Goal: Task Accomplishment & Management: Manage account settings

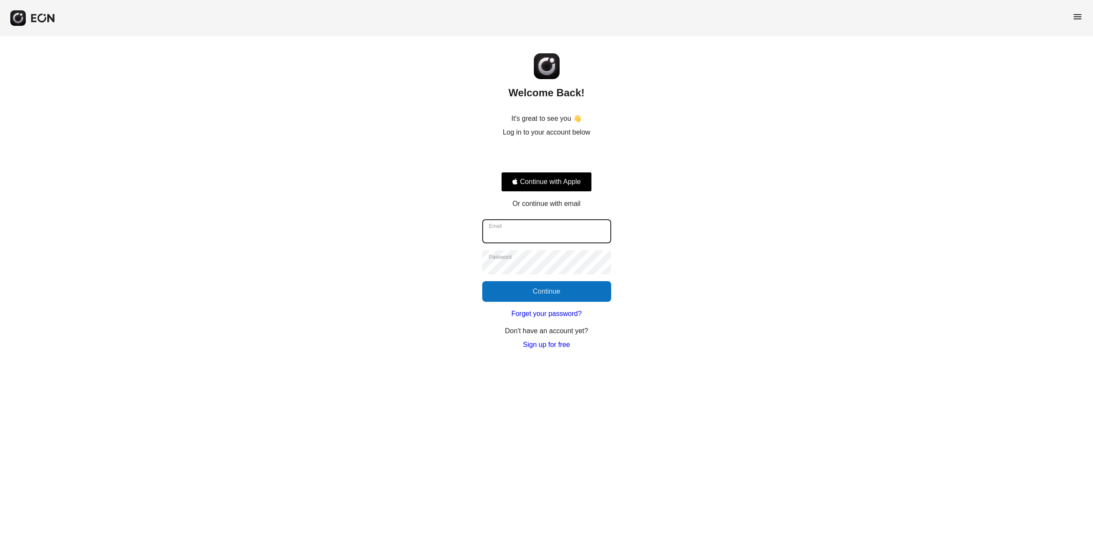
click at [568, 235] on input "Email" at bounding box center [546, 231] width 129 height 24
type input "**********"
click at [563, 285] on button "Continue" at bounding box center [546, 291] width 129 height 21
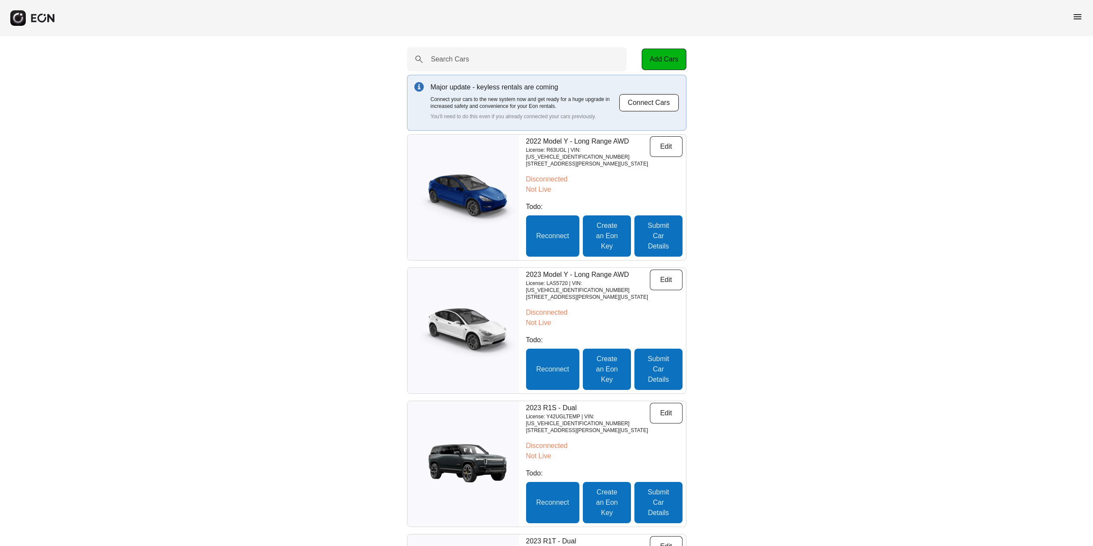
click at [1077, 15] on span "menu" at bounding box center [1078, 17] width 10 height 10
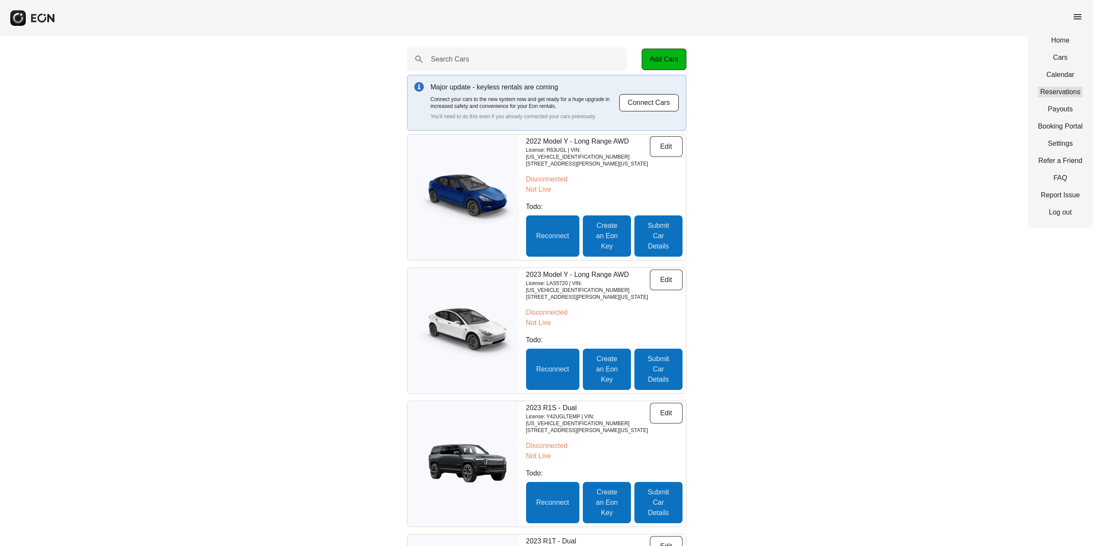
click at [1068, 91] on link "Reservations" at bounding box center [1060, 92] width 45 height 10
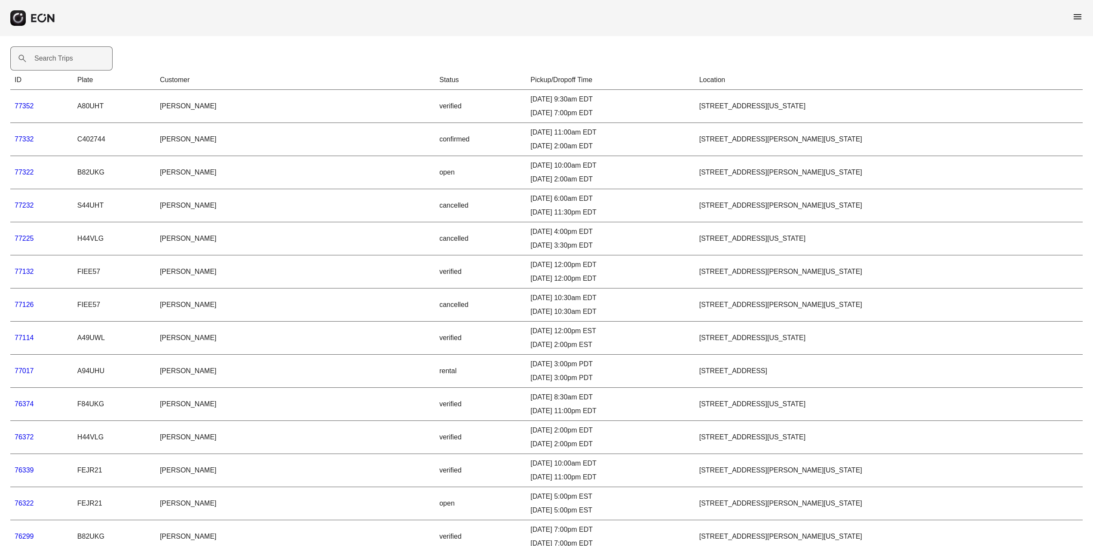
click at [66, 59] on label "Search Trips" at bounding box center [53, 58] width 39 height 10
click at [66, 59] on Trips "Search Trips" at bounding box center [61, 58] width 102 height 24
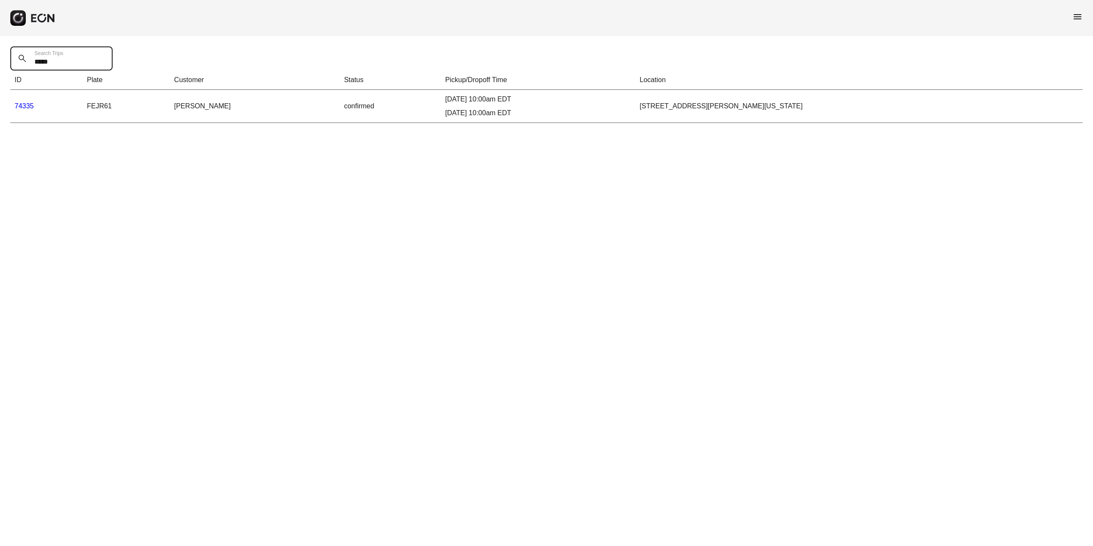
type Trips "*****"
click at [23, 105] on link "74335" at bounding box center [24, 105] width 19 height 7
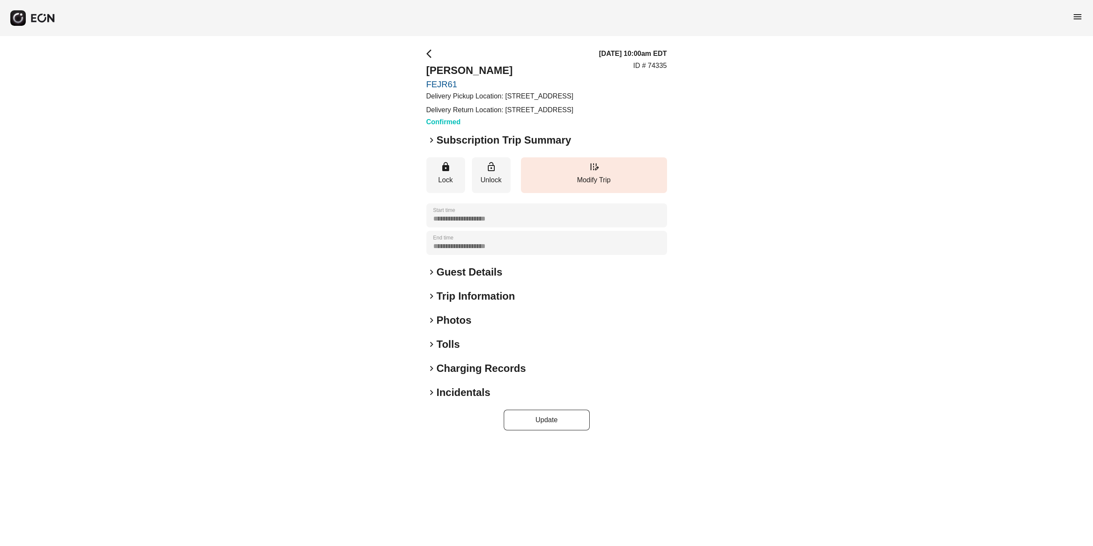
click at [430, 145] on span "keyboard_arrow_right" at bounding box center [431, 140] width 10 height 10
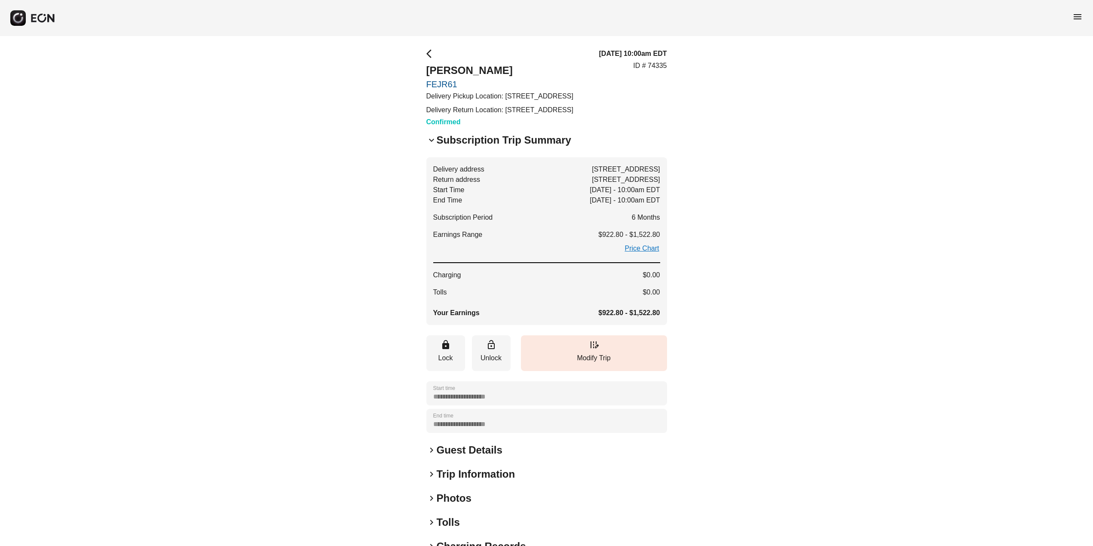
click at [431, 455] on span "keyboard_arrow_right" at bounding box center [431, 450] width 10 height 10
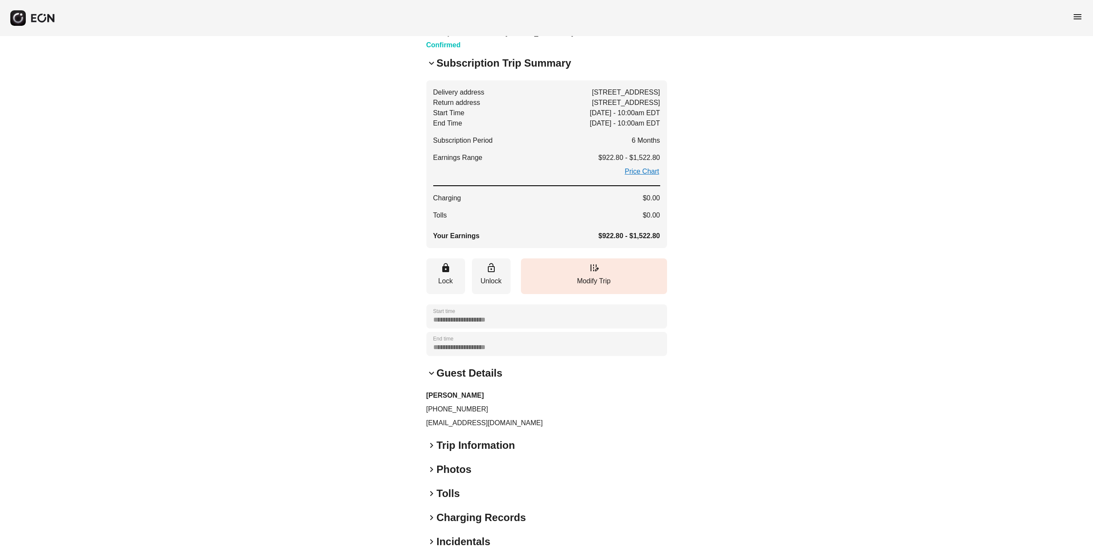
scroll to position [144, 0]
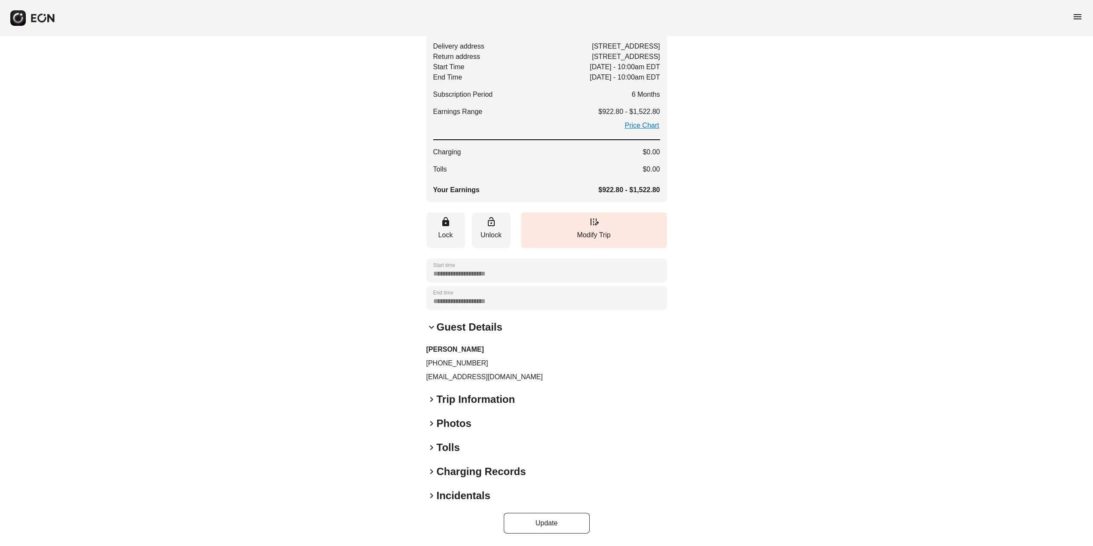
click at [431, 398] on span "keyboard_arrow_right" at bounding box center [431, 399] width 10 height 10
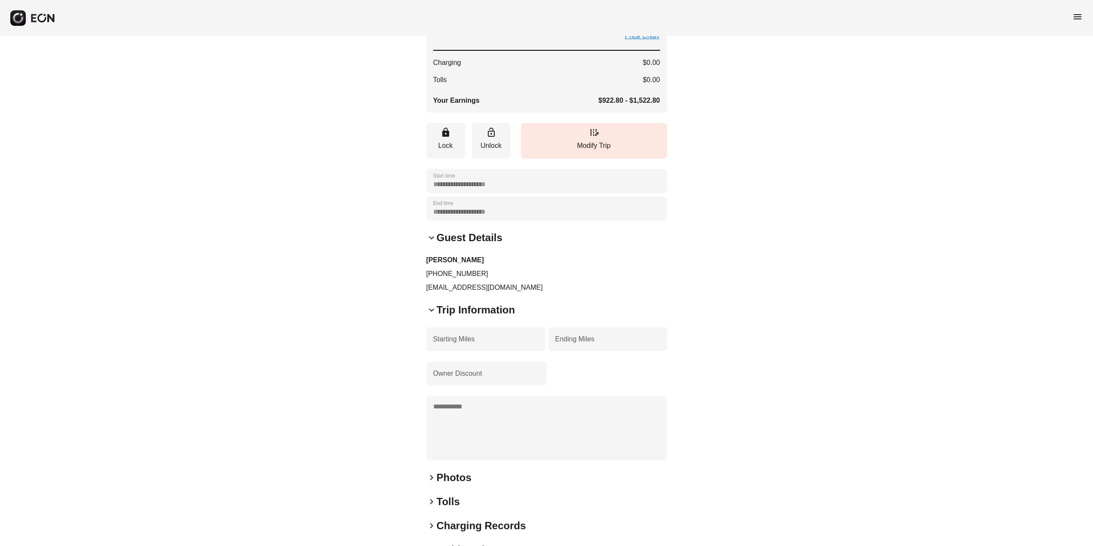
scroll to position [287, 0]
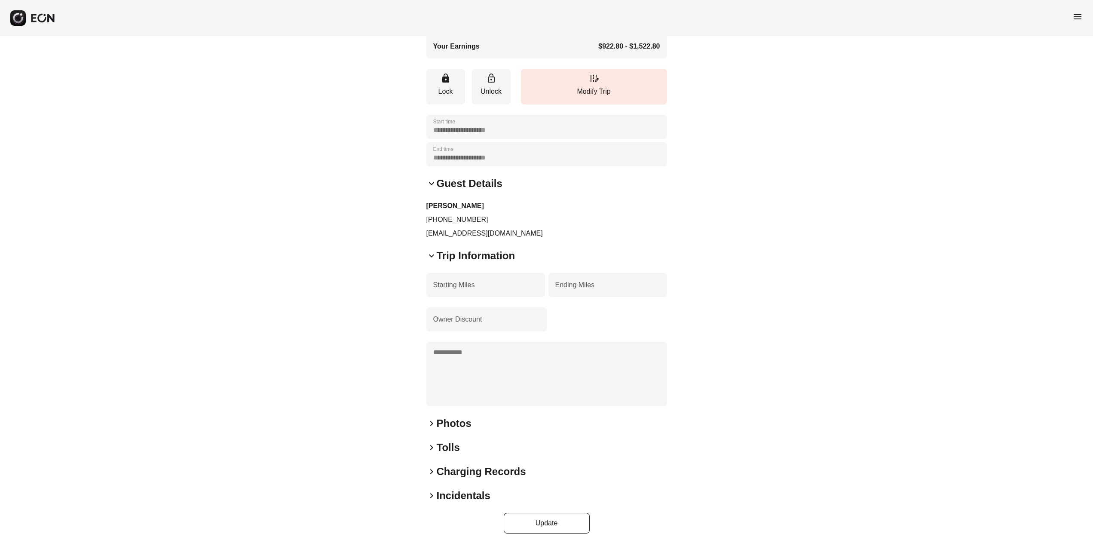
click at [433, 430] on div "keyboard_arrow_right Photos" at bounding box center [546, 424] width 241 height 14
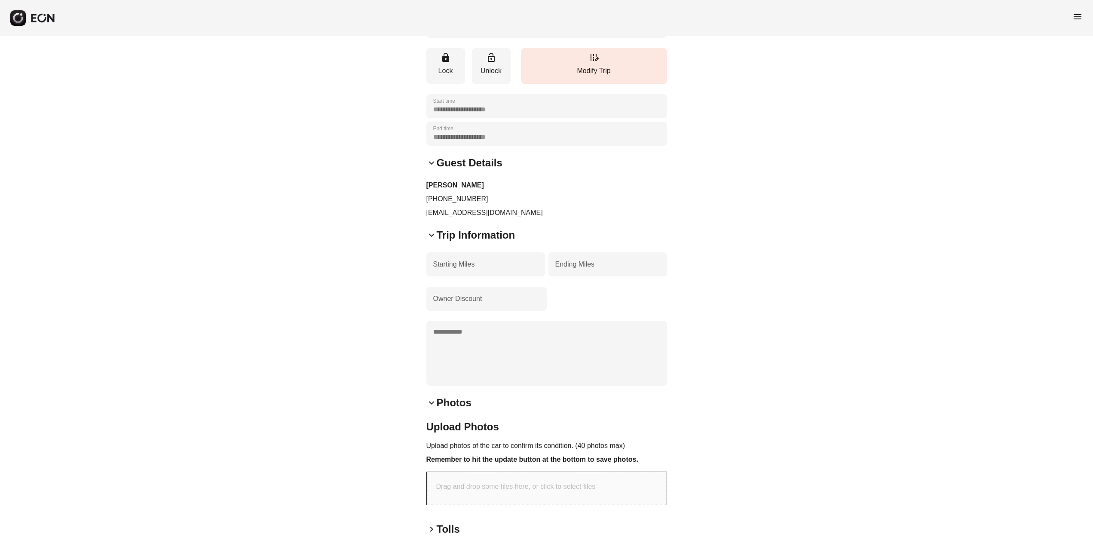
scroll to position [390, 0]
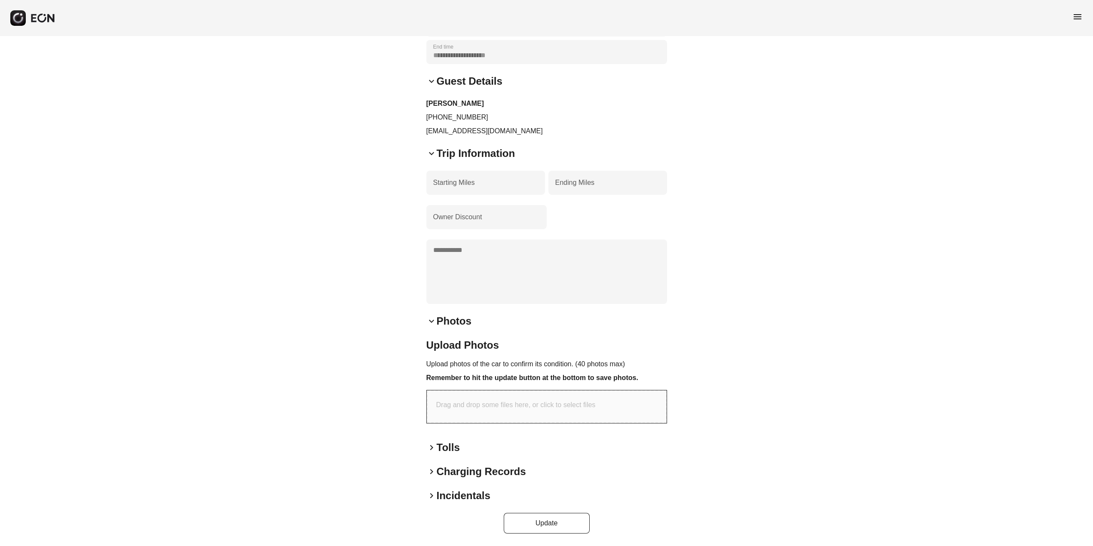
click at [434, 450] on span "keyboard_arrow_right" at bounding box center [431, 447] width 10 height 10
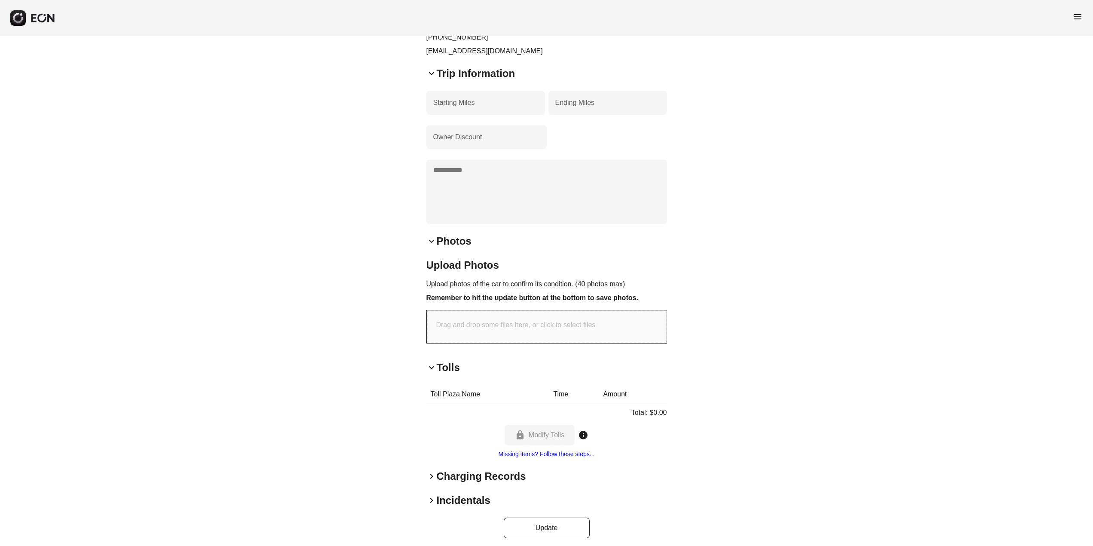
scroll to position [474, 0]
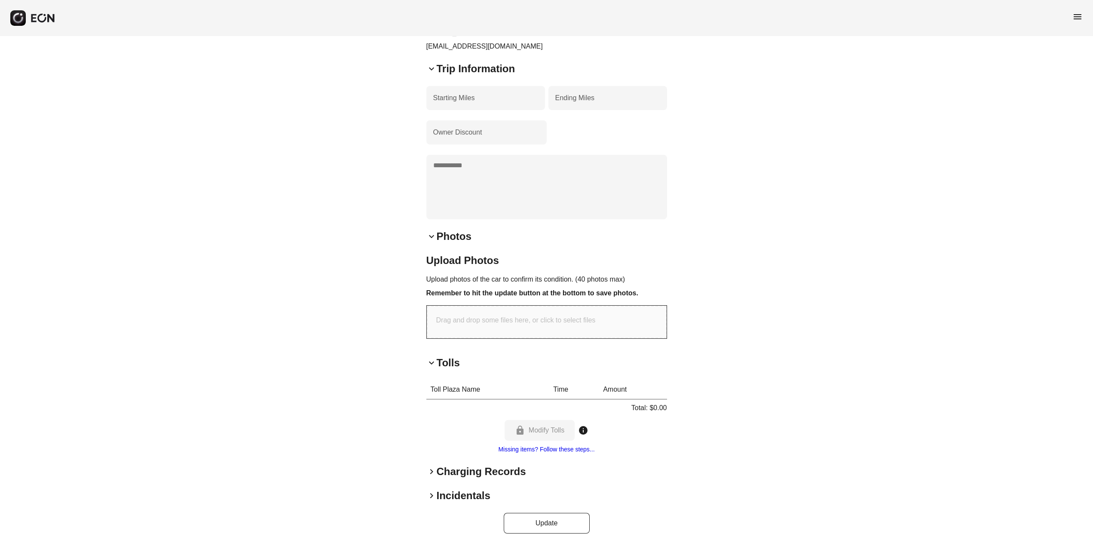
click at [432, 470] on span "keyboard_arrow_right" at bounding box center [431, 471] width 10 height 10
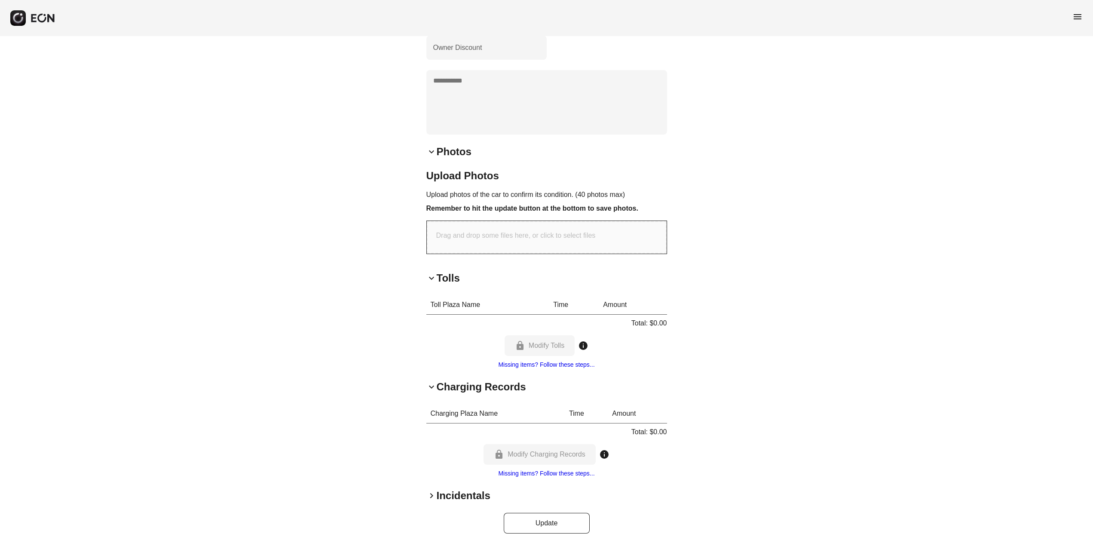
scroll to position [559, 0]
click at [430, 498] on span "keyboard_arrow_right" at bounding box center [431, 496] width 10 height 10
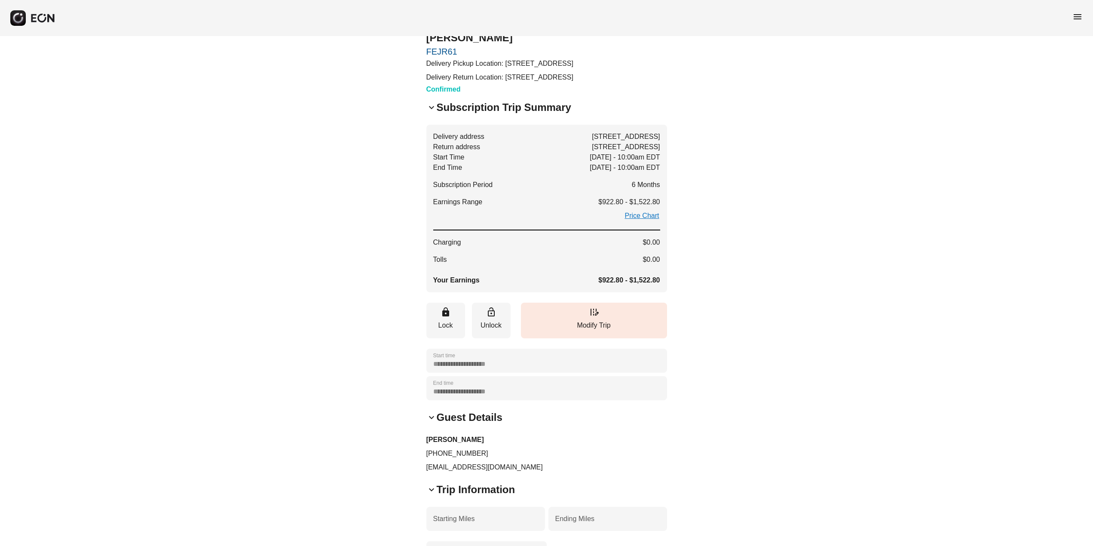
scroll to position [0, 0]
